Goal: Information Seeking & Learning: Understand process/instructions

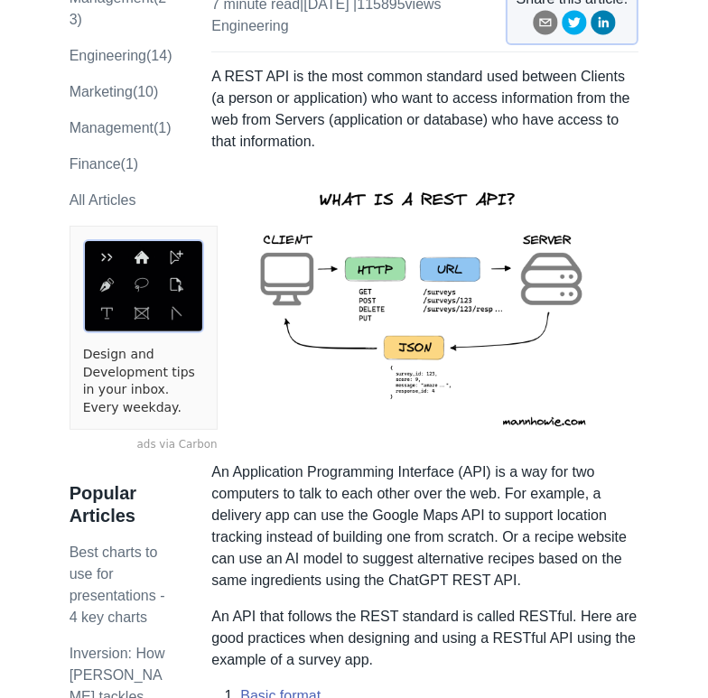
scroll to position [360, 0]
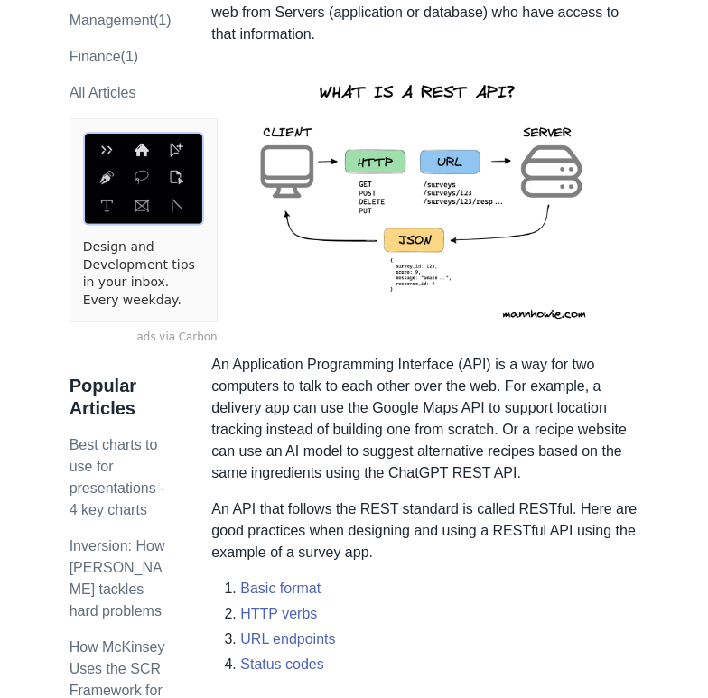
click at [420, 227] on img at bounding box center [425, 200] width 395 height 280
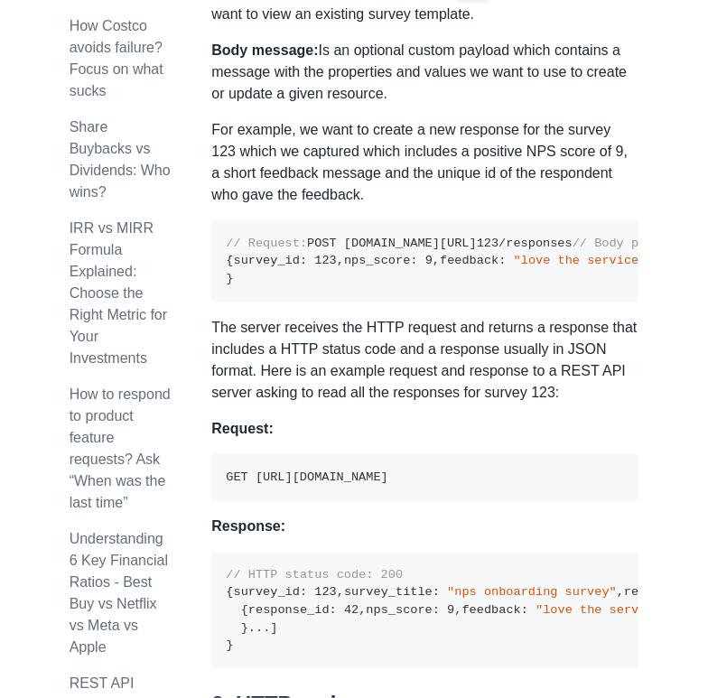
scroll to position [1319, 0]
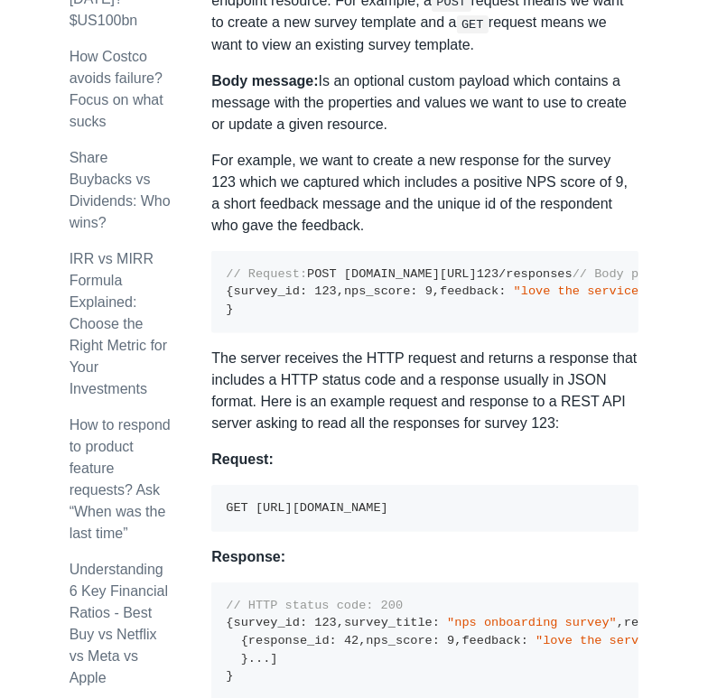
drag, startPoint x: 377, startPoint y: 631, endPoint x: 463, endPoint y: 632, distance: 85.8
click at [387, 515] on code "GET [URL][DOMAIN_NAME]" at bounding box center [307, 508] width 162 height 14
copy code "/surveys/123/"
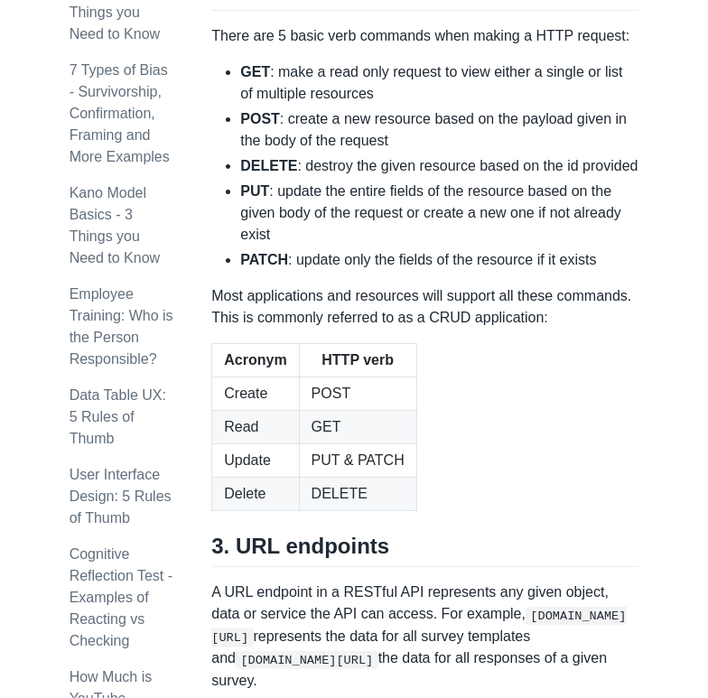
scroll to position [1805, 0]
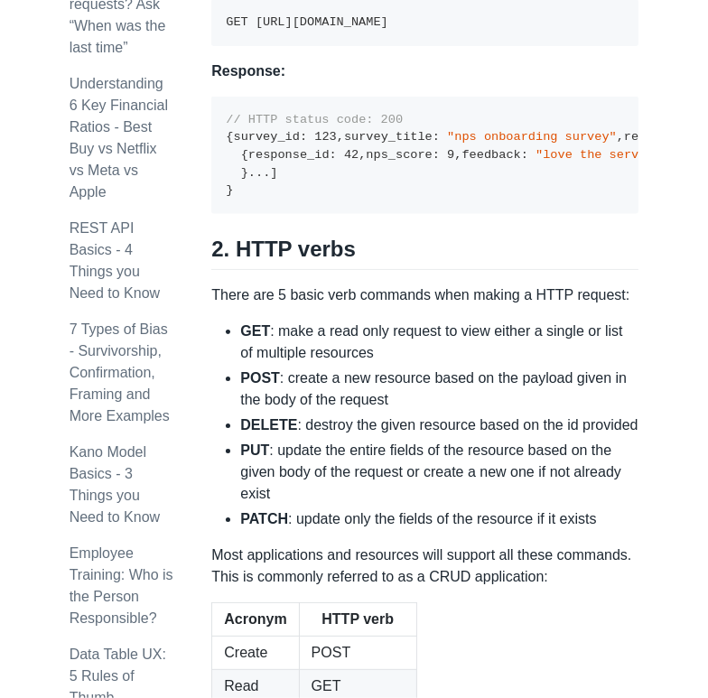
drag, startPoint x: 403, startPoint y: 171, endPoint x: 386, endPoint y: 142, distance: 33.2
click at [403, 171] on div "A REST API is the most common standard used between Clients (a person or applic…" at bounding box center [424, 495] width 427 height 3963
drag, startPoint x: 377, startPoint y: 147, endPoint x: 483, endPoint y: 150, distance: 105.7
click at [387, 29] on code "GET [URL][DOMAIN_NAME]" at bounding box center [307, 22] width 162 height 14
copy code "/surveys/123/res"
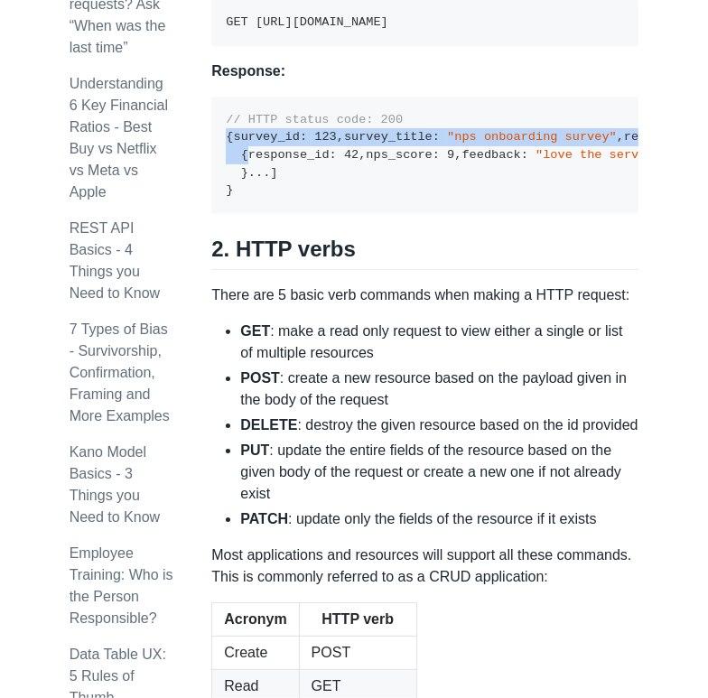
drag, startPoint x: 226, startPoint y: 260, endPoint x: 286, endPoint y: 330, distance: 92.8
click at [286, 215] on pre "// HTTP status code: 200 { survey_id : 123 , survey_title : "nps onboarding sur…" at bounding box center [424, 156] width 427 height 118
copy code "{ survey_id : 123 , survey_title : "nps onboarding survey" , responses : [ {"
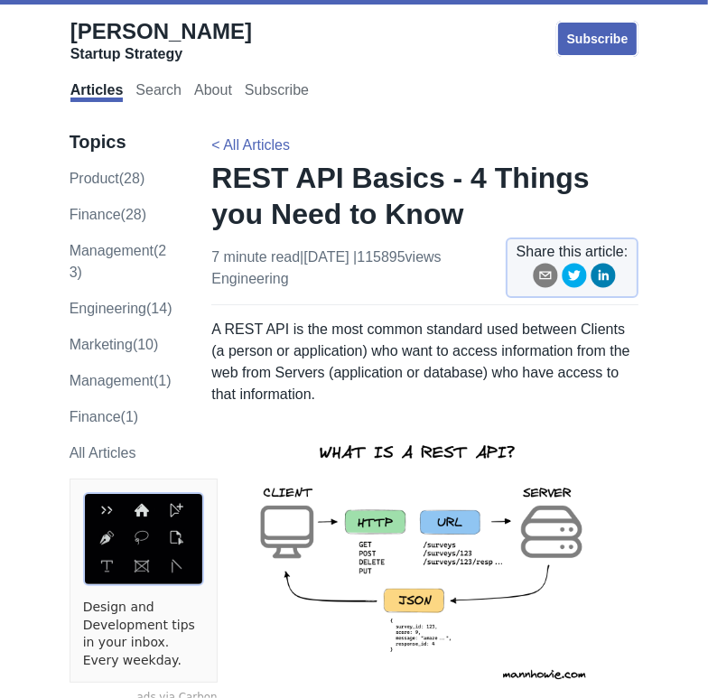
scroll to position [89, 0]
